Goal: Transaction & Acquisition: Purchase product/service

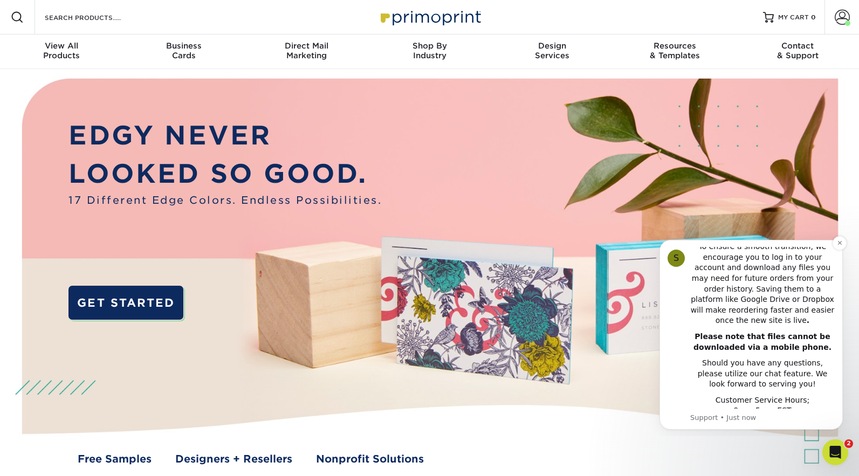
scroll to position [3, 0]
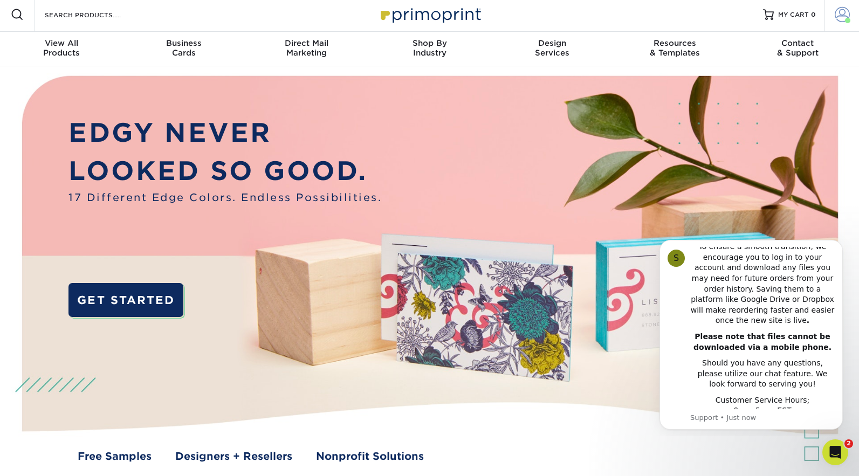
click at [854, 19] on link "Account" at bounding box center [842, 14] width 35 height 35
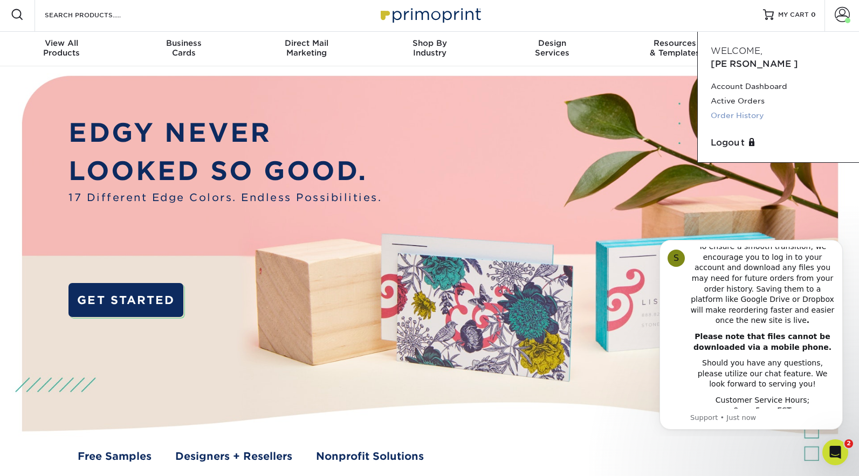
click at [748, 108] on link "Order History" at bounding box center [778, 115] width 135 height 15
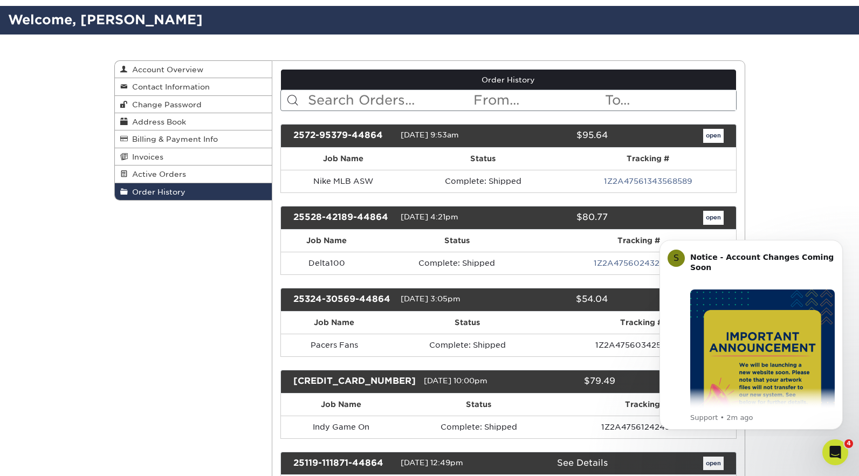
scroll to position [64, 0]
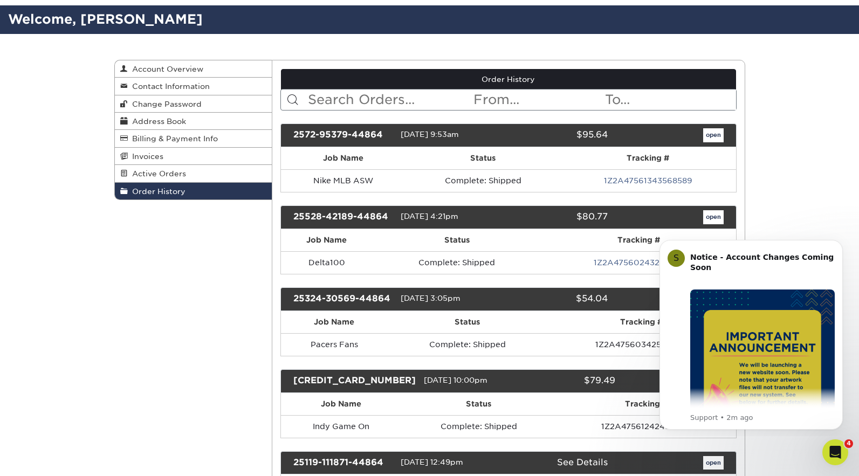
click at [717, 138] on link "open" at bounding box center [714, 135] width 21 height 14
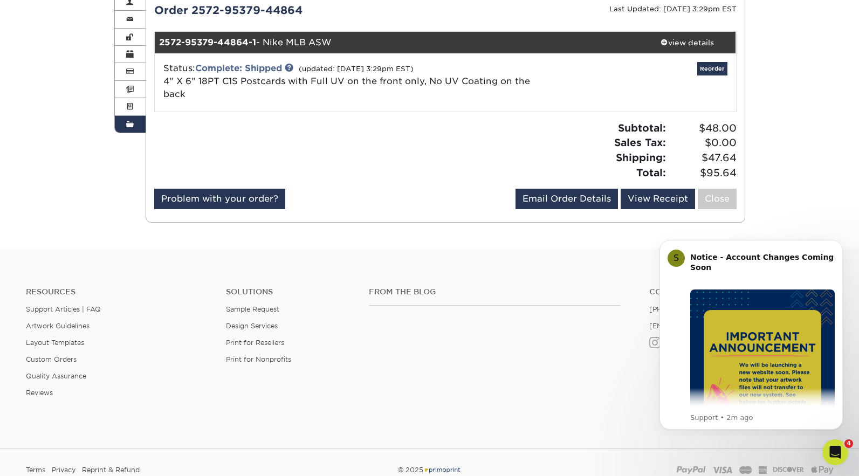
scroll to position [138, 0]
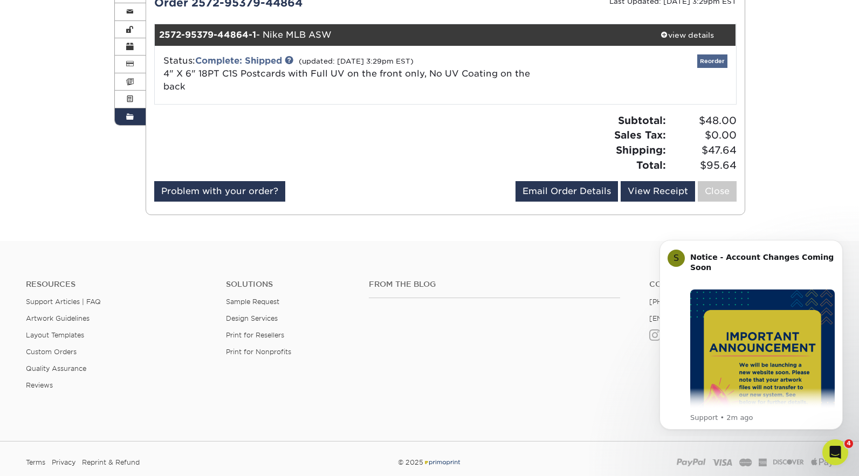
click at [716, 65] on link "Reorder" at bounding box center [713, 60] width 30 height 13
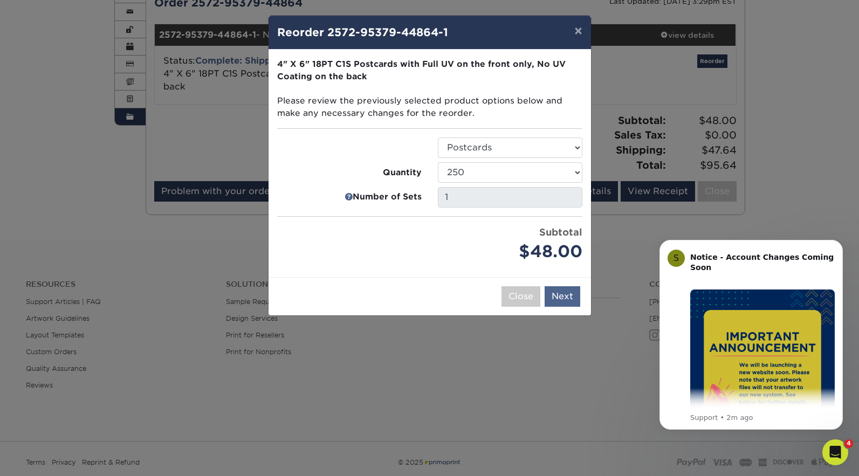
click at [569, 293] on button "Next" at bounding box center [563, 296] width 36 height 21
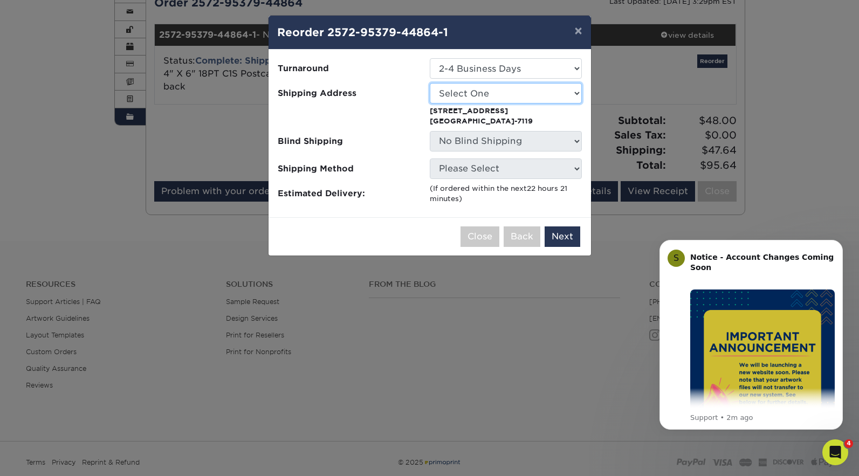
select select "283554"
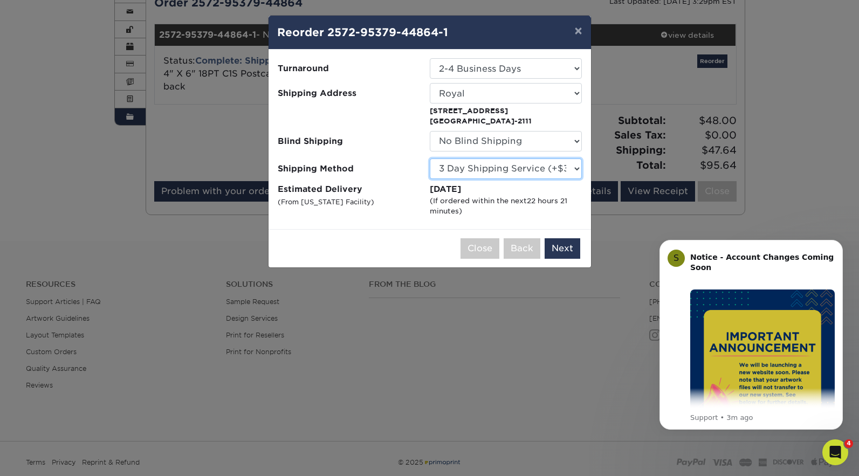
select select "02"
click at [562, 250] on button "Next" at bounding box center [563, 248] width 36 height 21
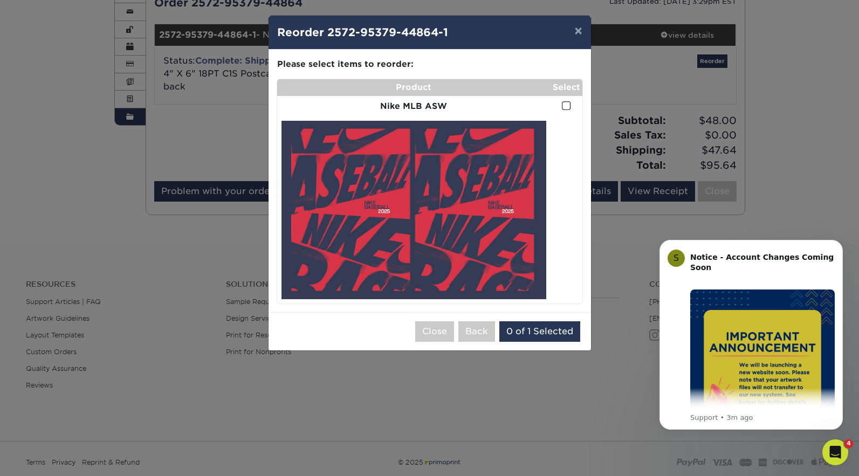
click at [568, 104] on span at bounding box center [566, 106] width 9 height 10
click at [0, 0] on input "checkbox" at bounding box center [0, 0] width 0 height 0
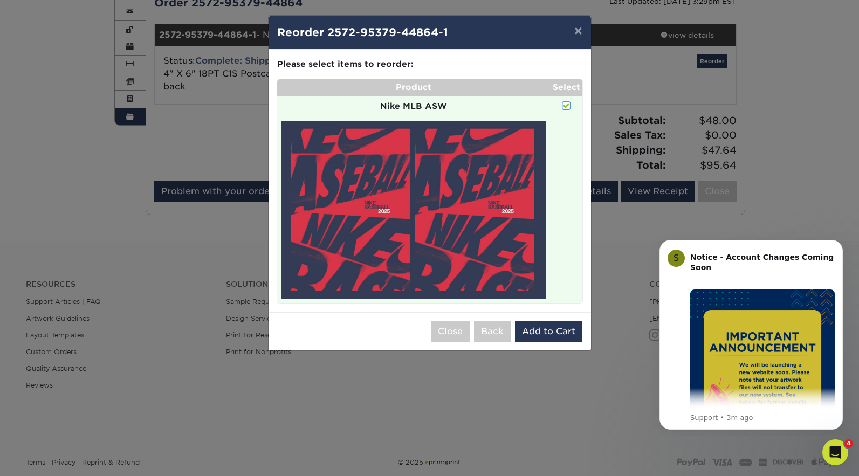
click at [566, 104] on span at bounding box center [566, 106] width 9 height 10
click at [0, 0] on input "checkbox" at bounding box center [0, 0] width 0 height 0
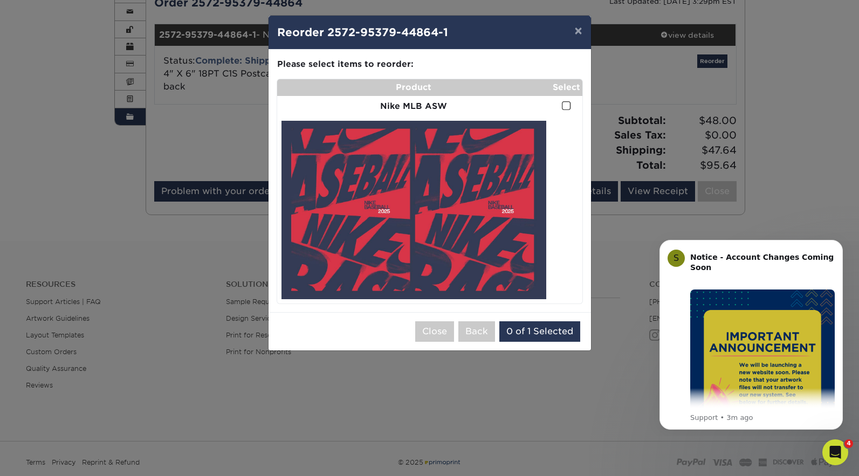
click at [422, 201] on img at bounding box center [414, 210] width 265 height 179
click at [544, 333] on button "0 of 1 Selected" at bounding box center [540, 332] width 81 height 21
click at [568, 105] on span at bounding box center [566, 106] width 9 height 10
click at [0, 0] on input "checkbox" at bounding box center [0, 0] width 0 height 0
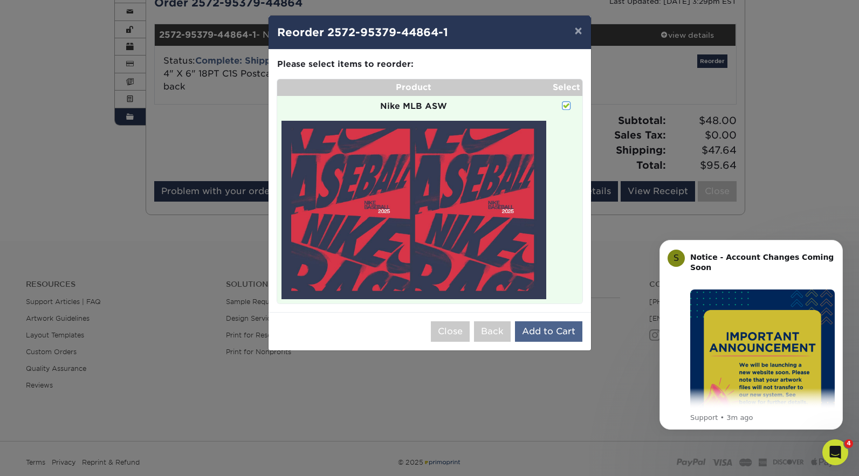
click at [545, 333] on button "Add to Cart" at bounding box center [548, 332] width 67 height 21
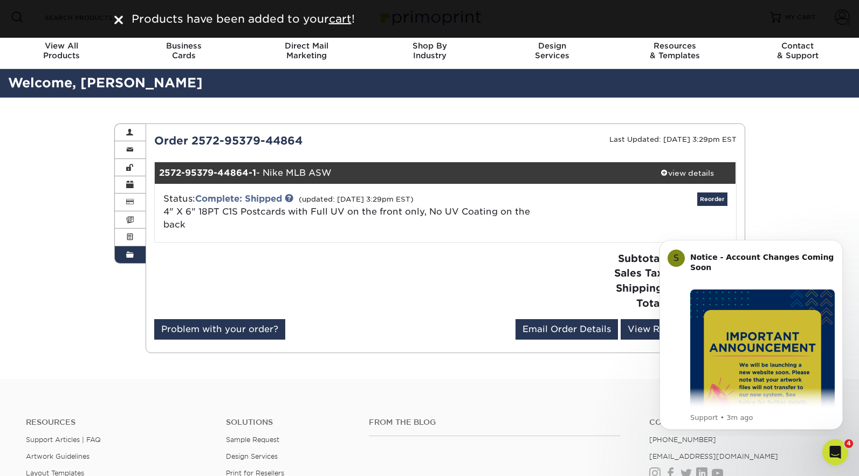
scroll to position [0, 0]
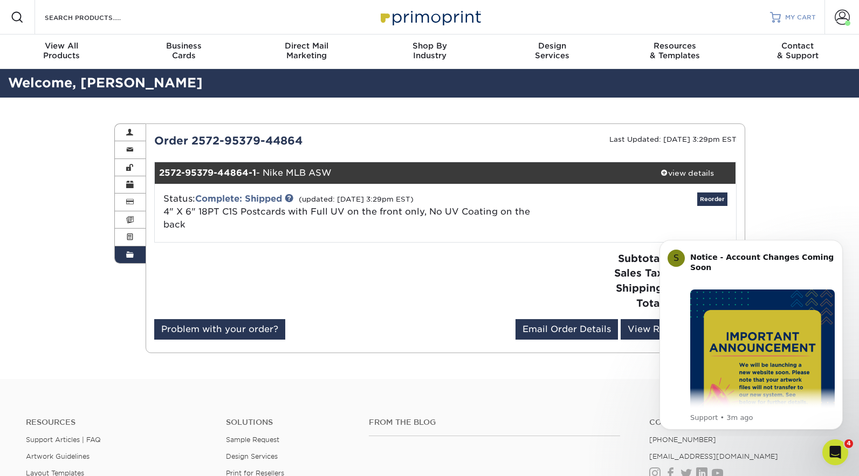
click at [798, 17] on span "MY CART" at bounding box center [801, 17] width 31 height 9
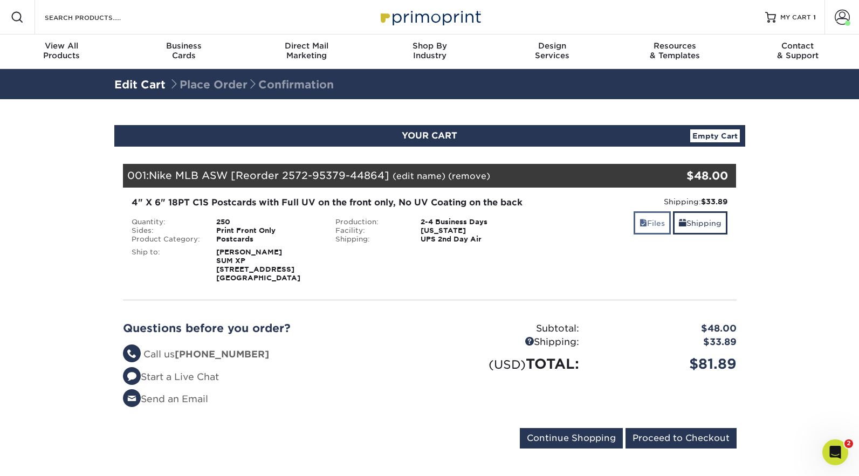
click at [654, 226] on link "Files" at bounding box center [652, 222] width 37 height 23
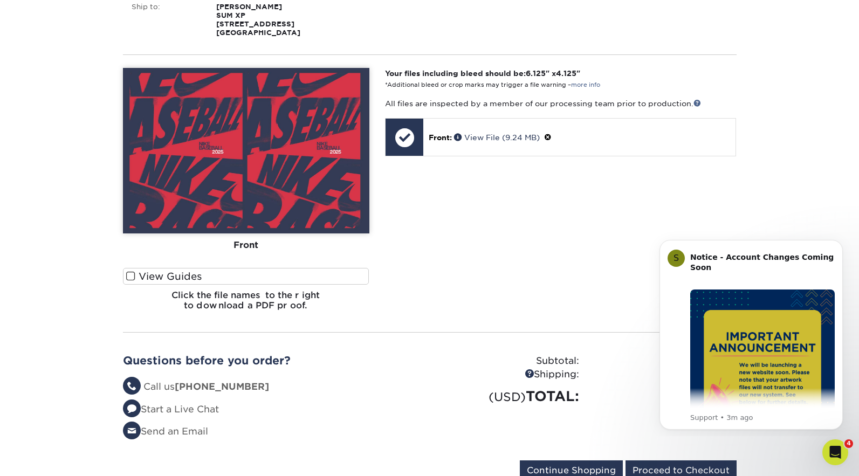
scroll to position [242, 0]
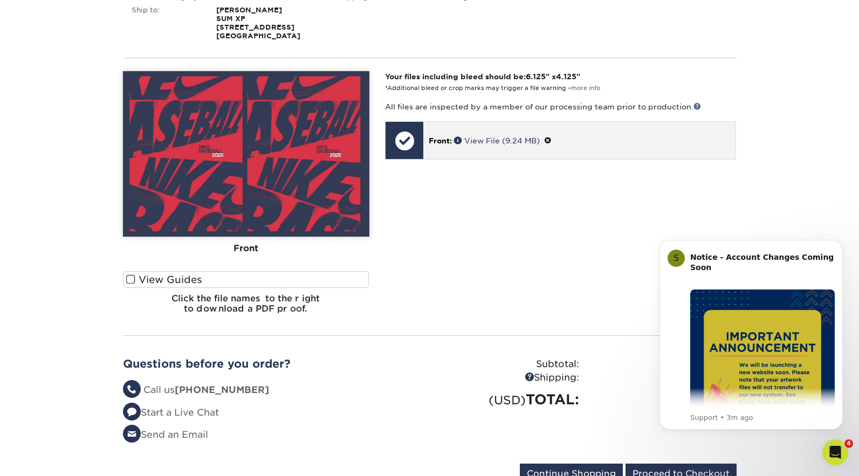
click at [552, 145] on span at bounding box center [548, 140] width 8 height 9
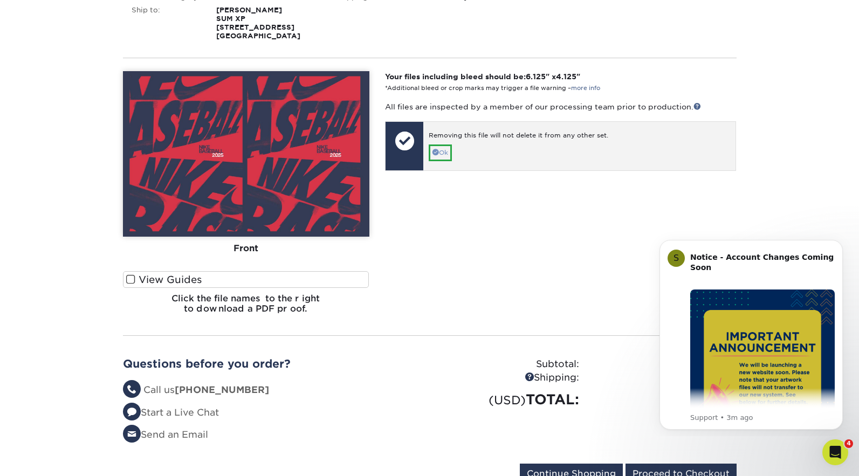
click at [434, 160] on link "Ok" at bounding box center [440, 153] width 23 height 17
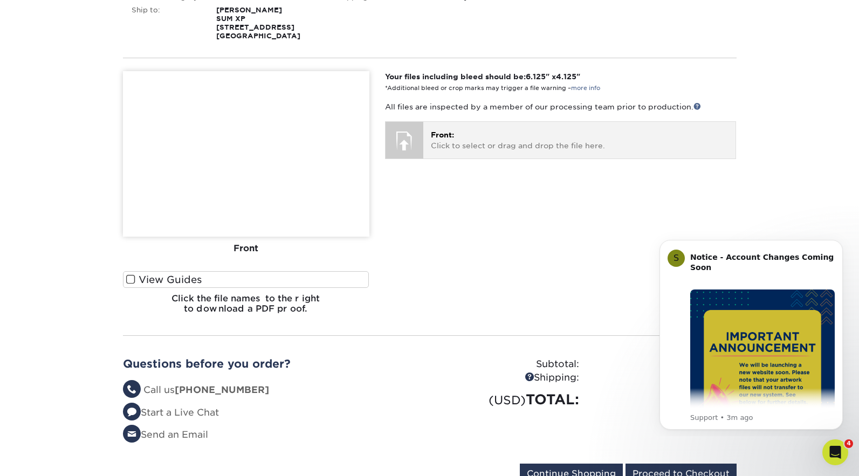
click at [423, 151] on div at bounding box center [405, 141] width 38 height 38
click at [419, 159] on div at bounding box center [405, 141] width 38 height 38
click at [436, 152] on p "Front: Click to select or drag and drop the file here." at bounding box center [579, 140] width 297 height 22
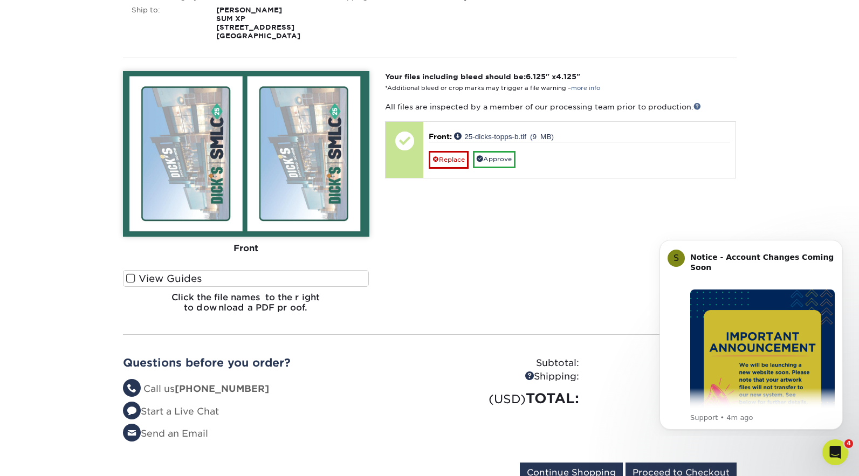
click at [129, 284] on span at bounding box center [130, 279] width 9 height 10
click at [0, 0] on input "View Guides" at bounding box center [0, 0] width 0 height 0
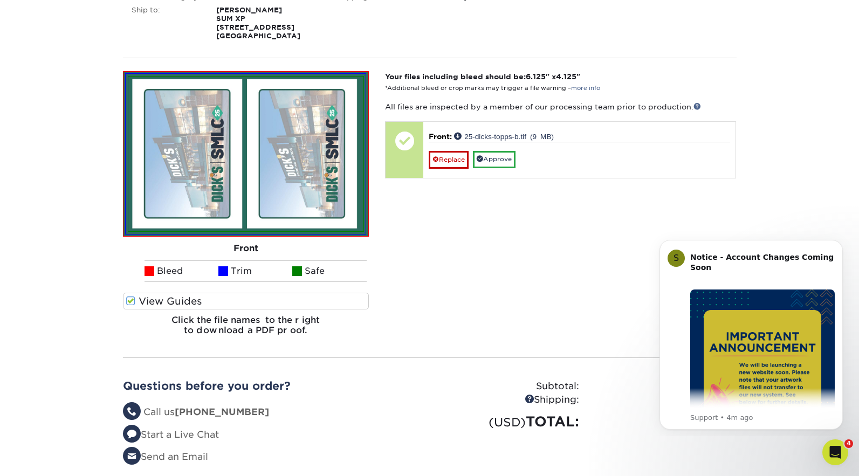
click at [129, 282] on ul "Bleed Trim Safe" at bounding box center [246, 272] width 247 height 22
click at [127, 306] on span at bounding box center [130, 301] width 9 height 10
click at [0, 0] on input "View Guides" at bounding box center [0, 0] width 0 height 0
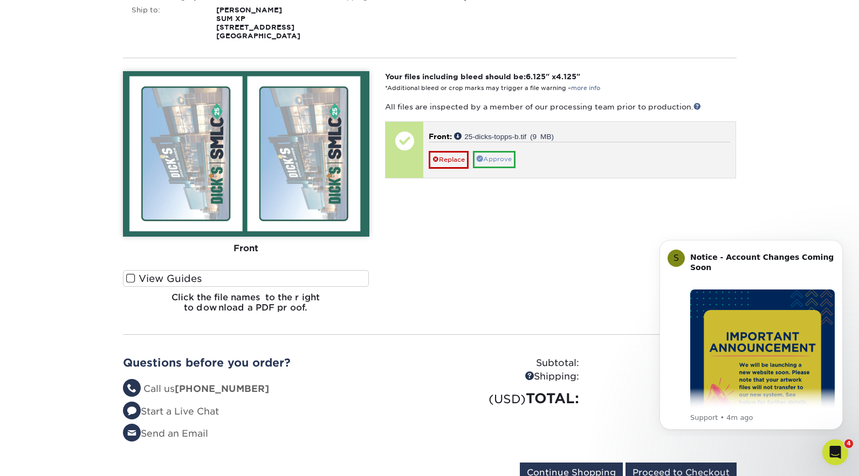
click at [490, 168] on link "Approve" at bounding box center [494, 159] width 43 height 17
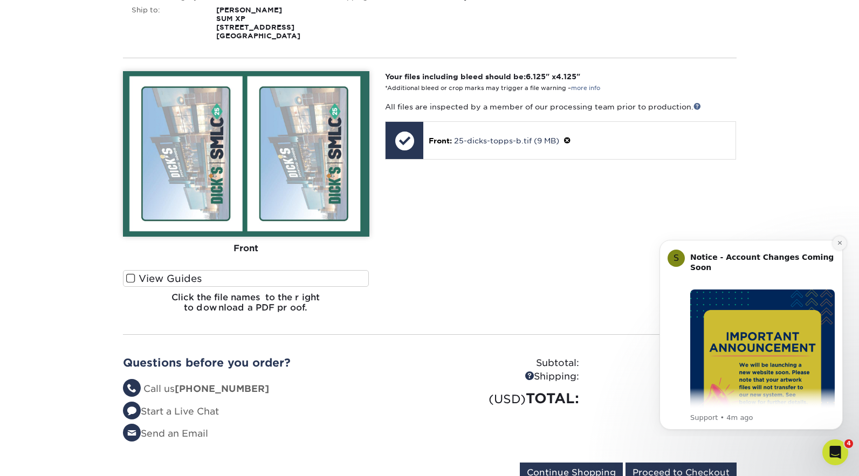
click at [841, 245] on icon "Dismiss notification" at bounding box center [840, 243] width 6 height 6
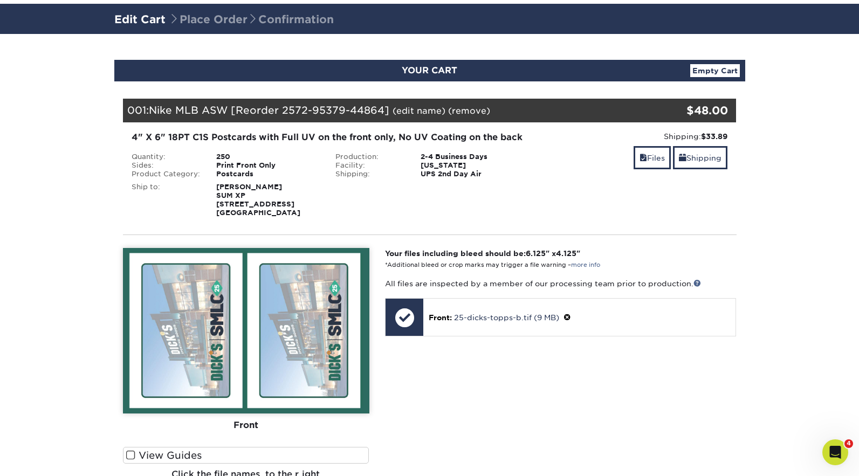
scroll to position [478, 0]
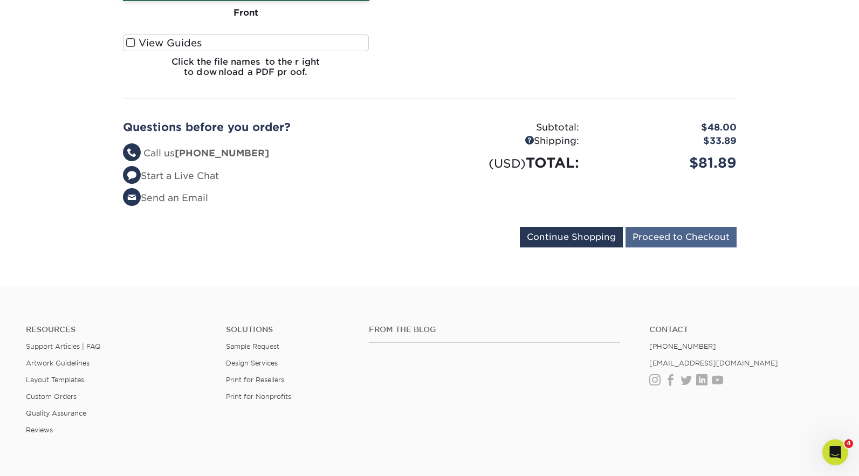
click at [677, 248] on input "Proceed to Checkout" at bounding box center [681, 237] width 111 height 21
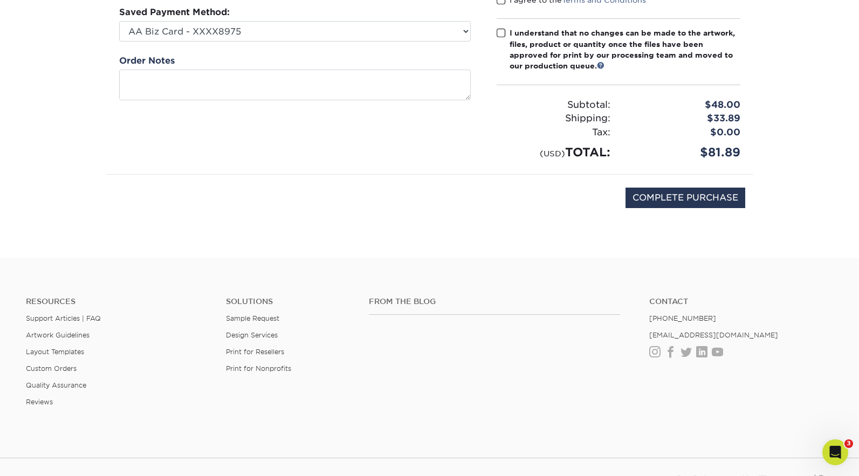
scroll to position [26, 0]
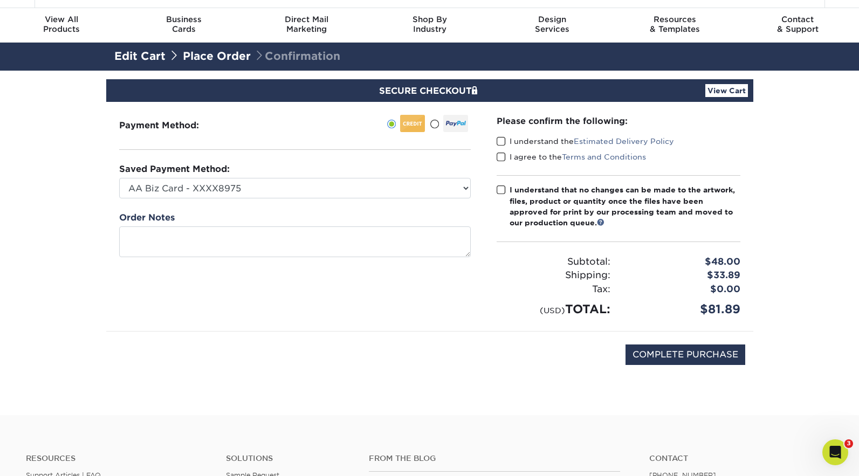
click at [502, 140] on span at bounding box center [501, 141] width 9 height 10
click at [0, 0] on input "I understand the Estimated Delivery Policy" at bounding box center [0, 0] width 0 height 0
click at [502, 155] on span at bounding box center [501, 157] width 9 height 10
click at [0, 0] on input "I agree to the Terms and Conditions" at bounding box center [0, 0] width 0 height 0
click at [501, 189] on span at bounding box center [501, 190] width 9 height 10
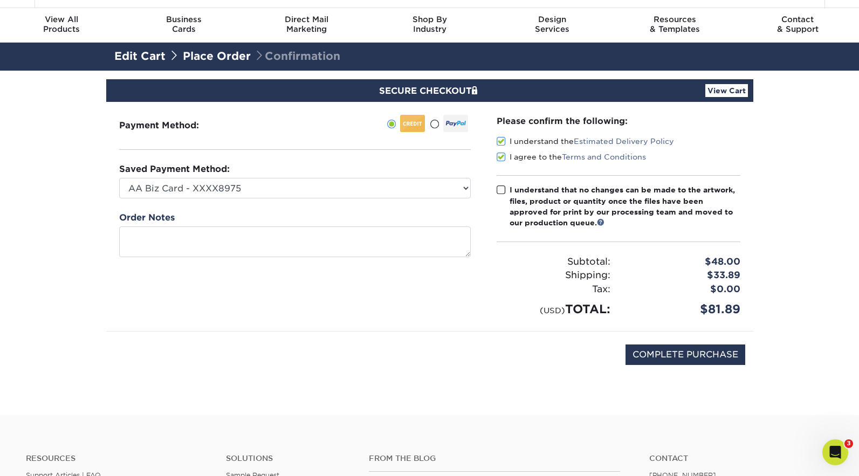
click at [0, 0] on input "I understand that no changes can be made to the artwork, files, product or quan…" at bounding box center [0, 0] width 0 height 0
click at [680, 354] on input "COMPLETE PURCHASE" at bounding box center [686, 355] width 120 height 21
type input "PROCESSING, PLEASE WAIT..."
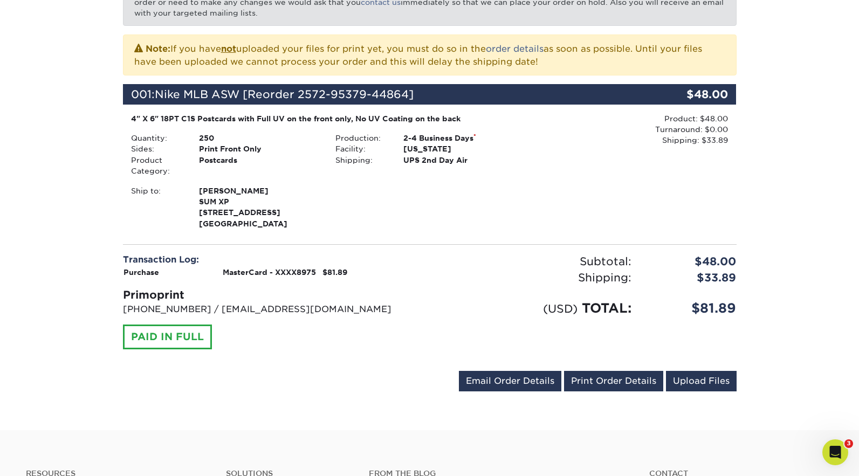
scroll to position [214, 0]
